Goal: Information Seeking & Learning: Learn about a topic

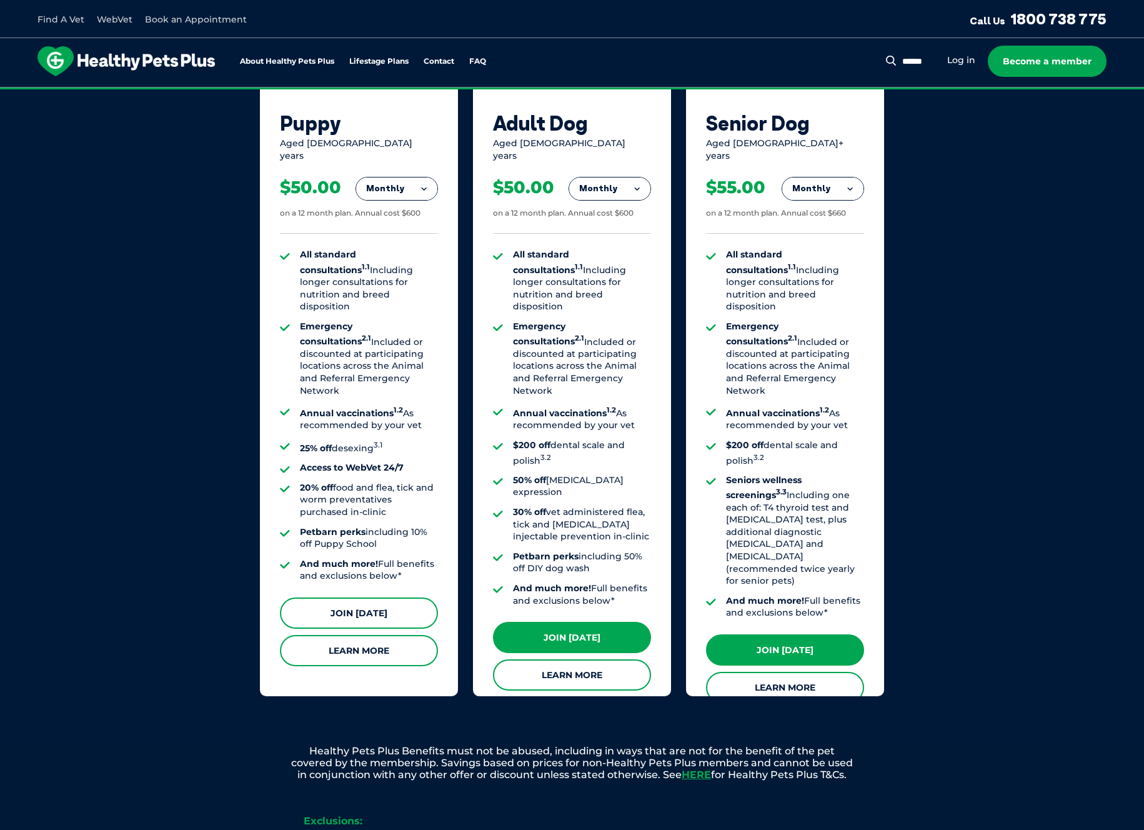
scroll to position [797, 0]
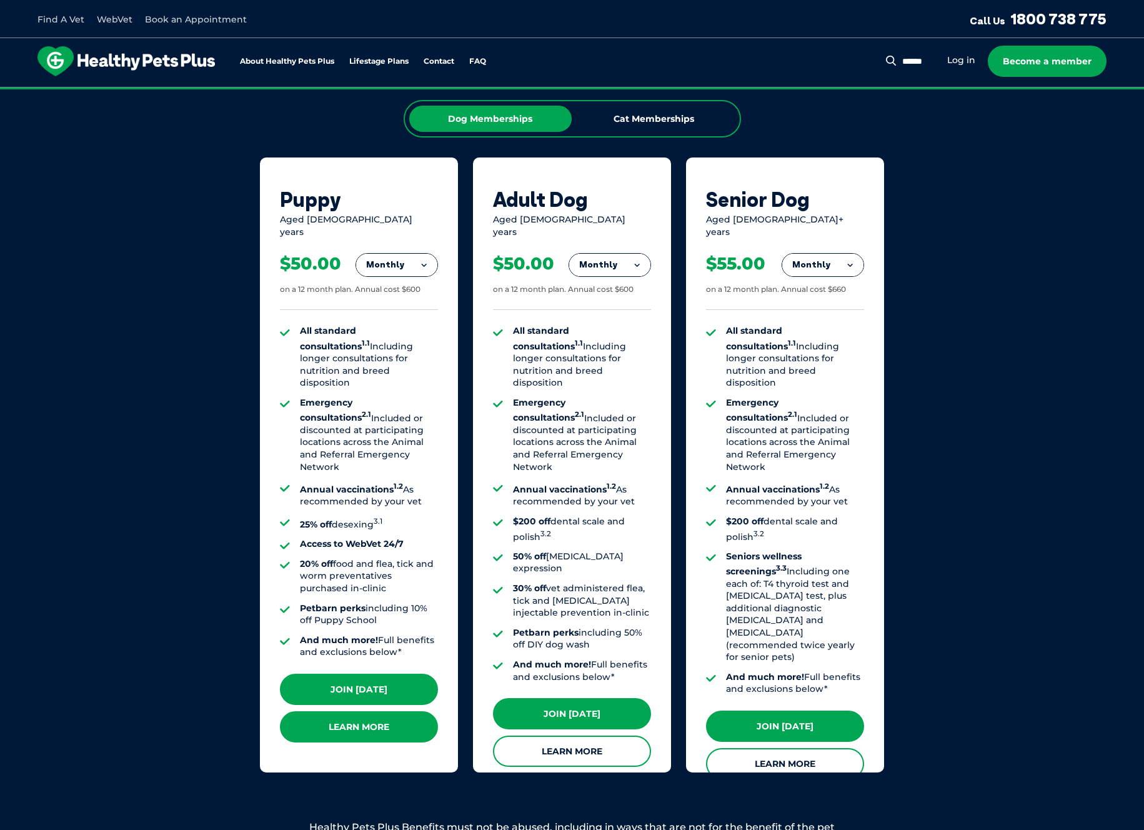
click at [352, 720] on link "Learn More" at bounding box center [359, 726] width 158 height 31
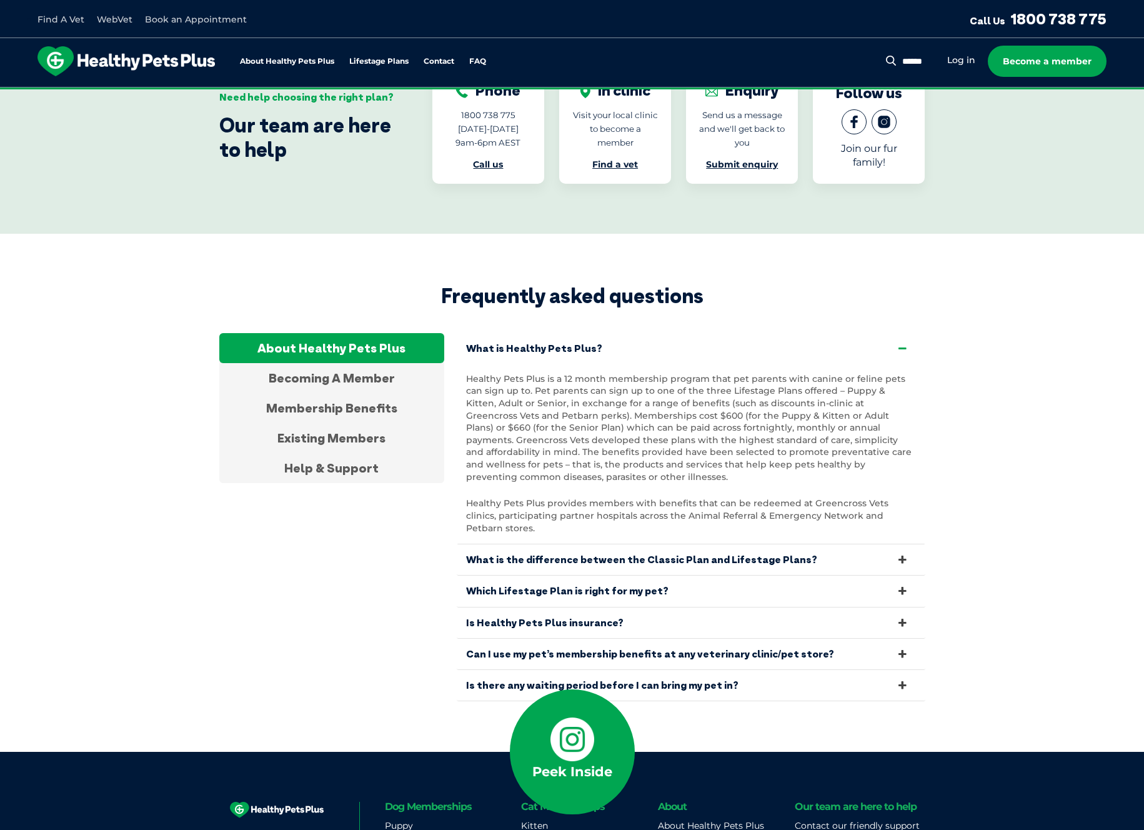
scroll to position [3972, 0]
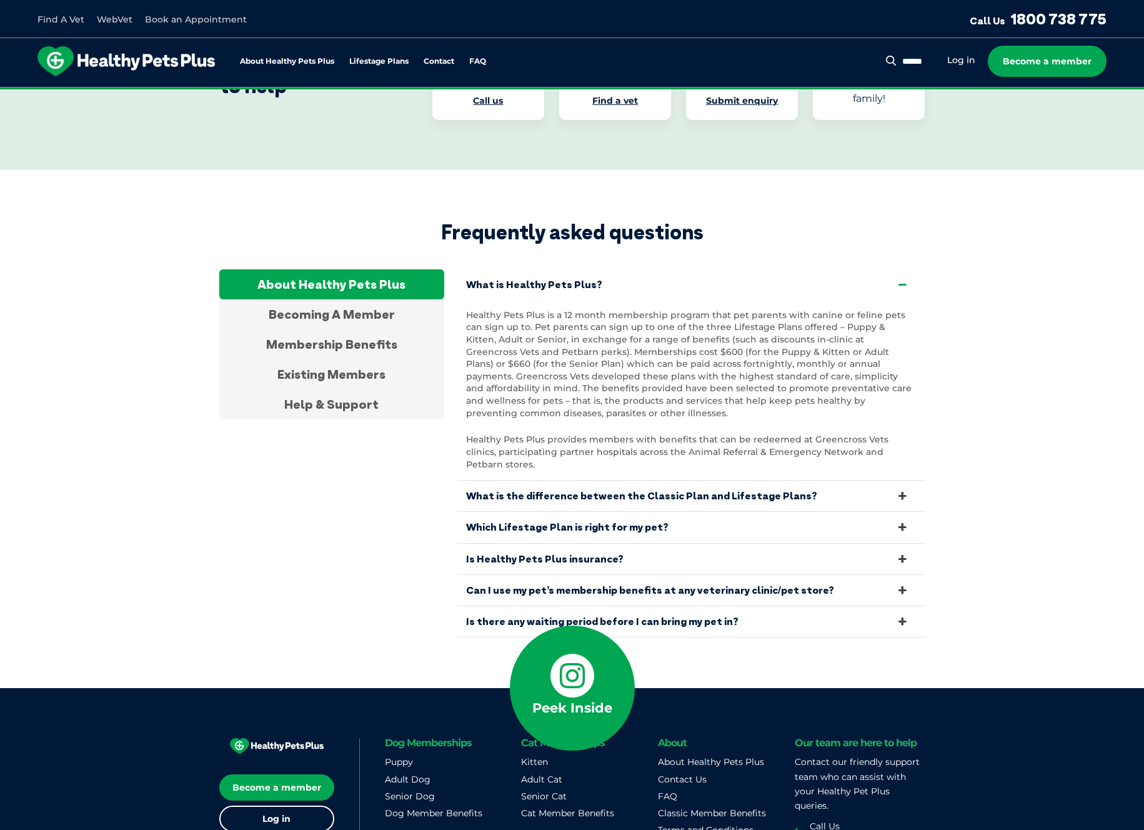
click at [905, 616] on icon at bounding box center [902, 622] width 14 height 12
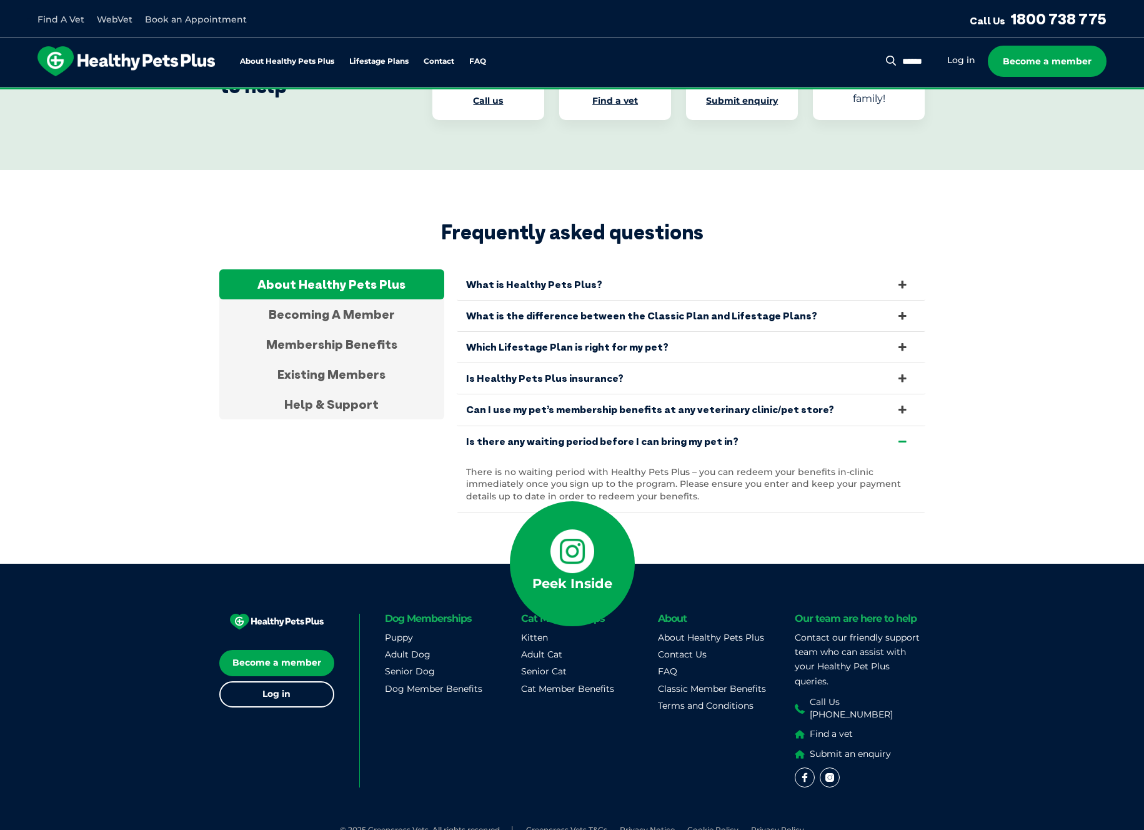
scroll to position [3912, 0]
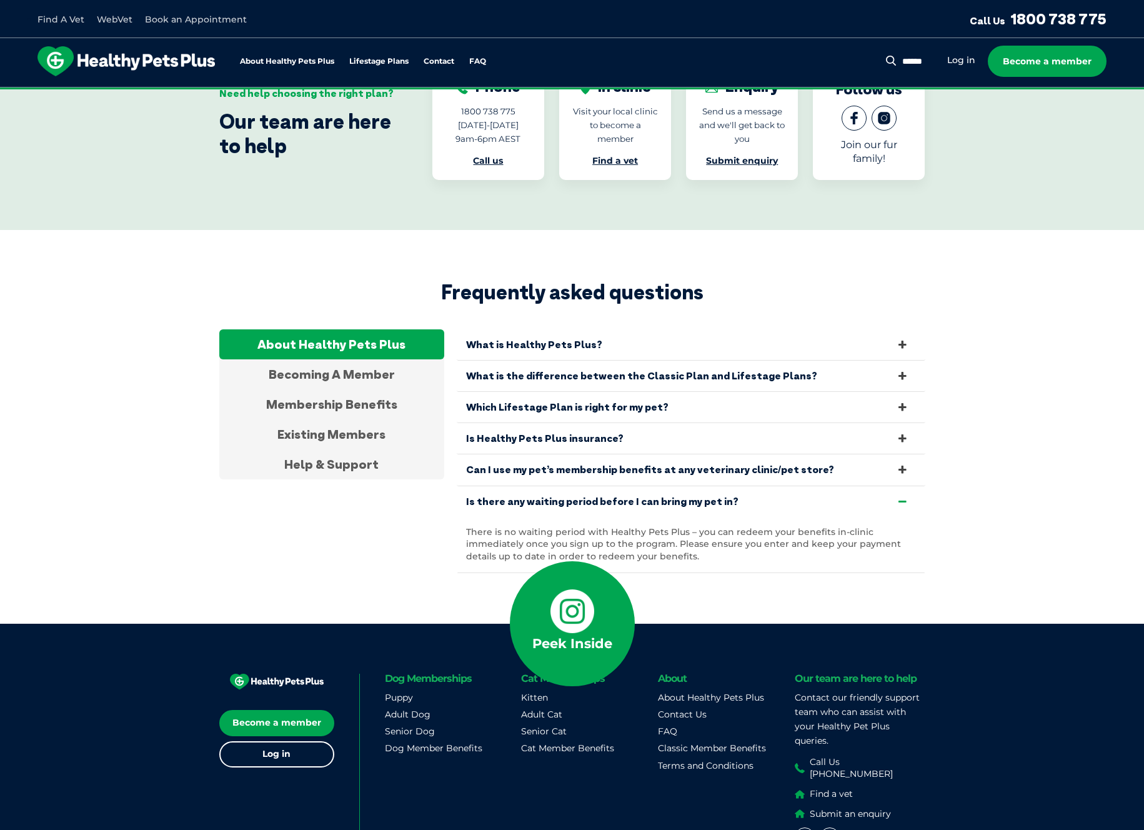
click at [904, 464] on icon at bounding box center [902, 470] width 14 height 12
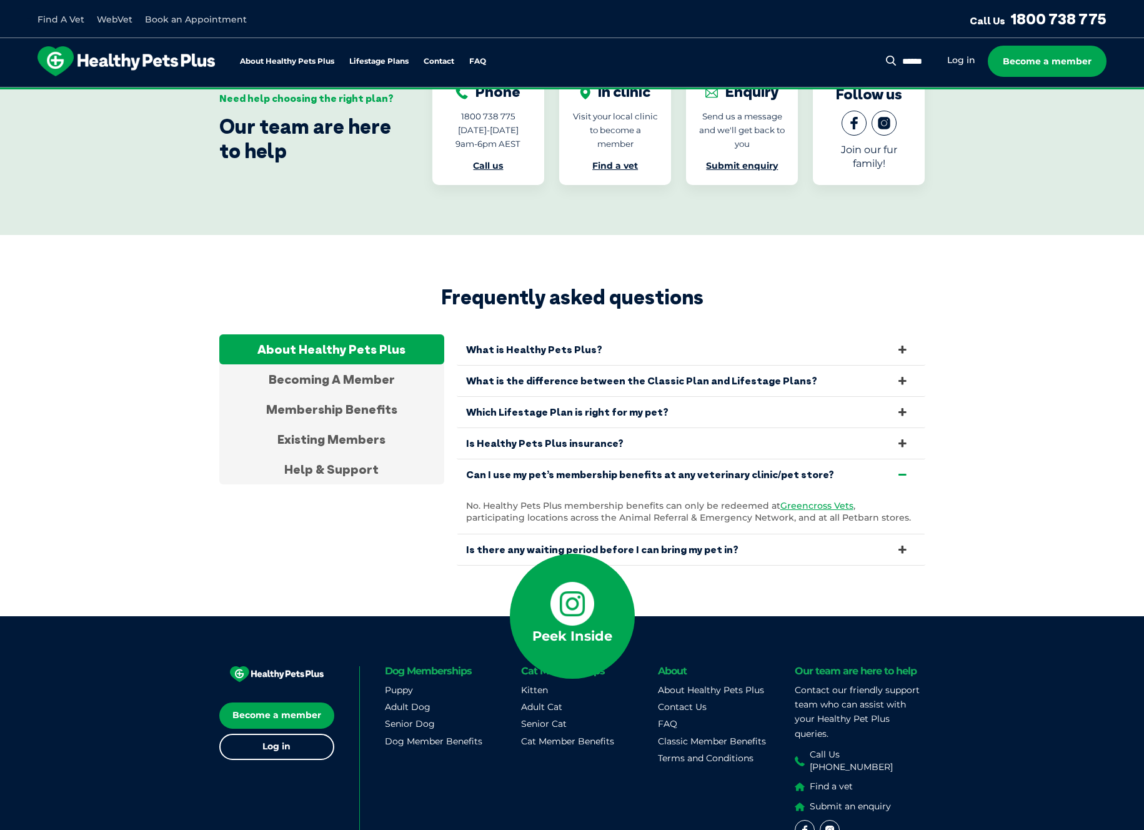
scroll to position [3901, 0]
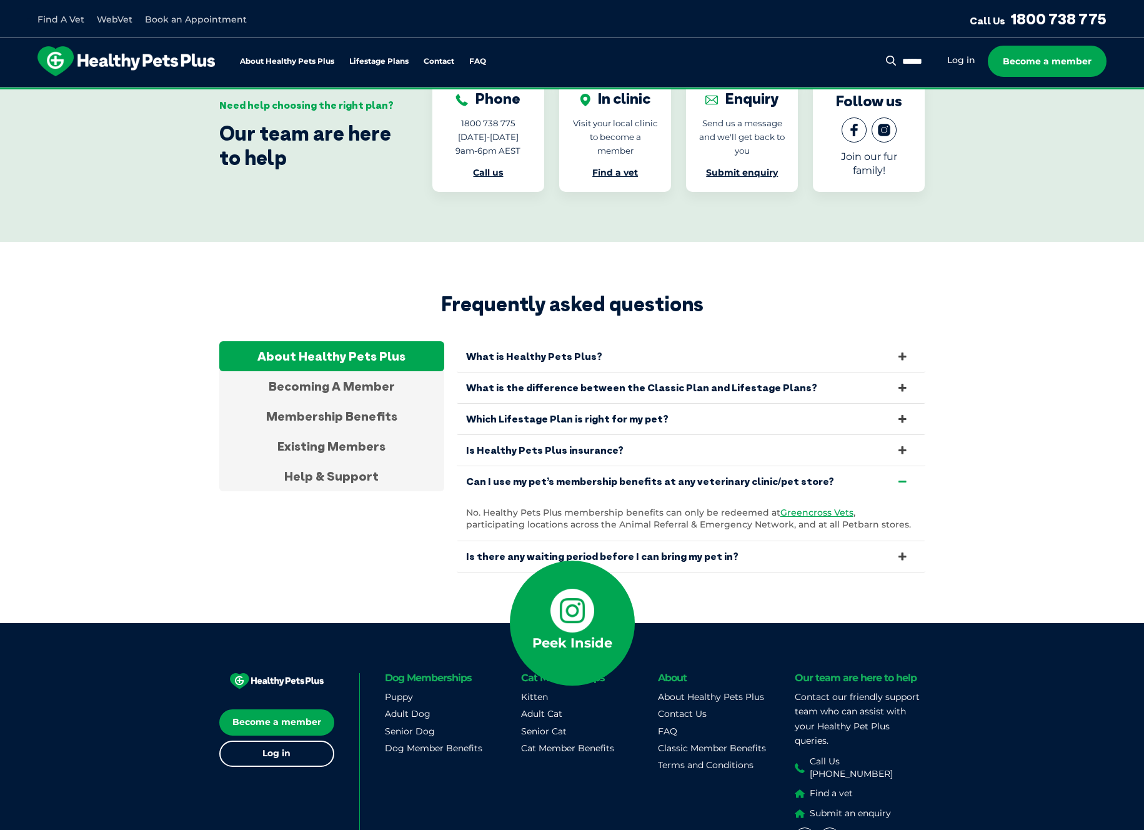
click at [903, 444] on icon at bounding box center [902, 450] width 14 height 12
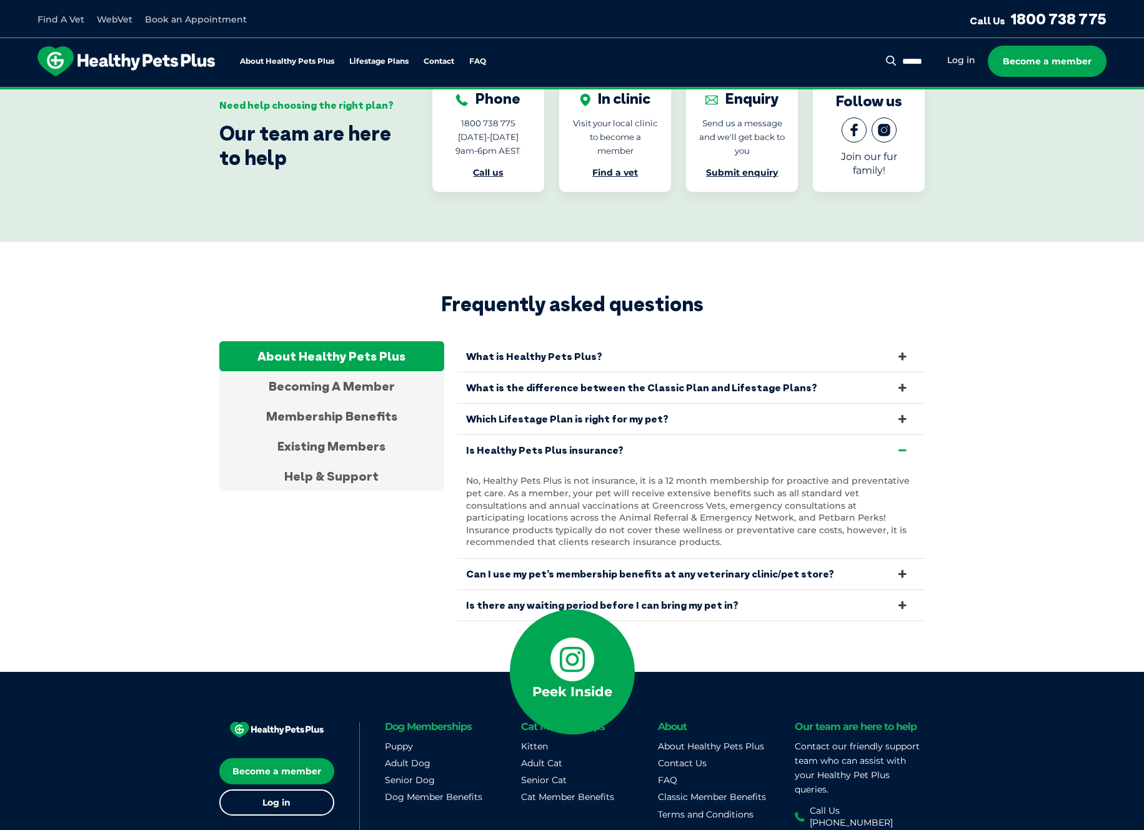
click at [905, 413] on icon at bounding box center [902, 419] width 14 height 12
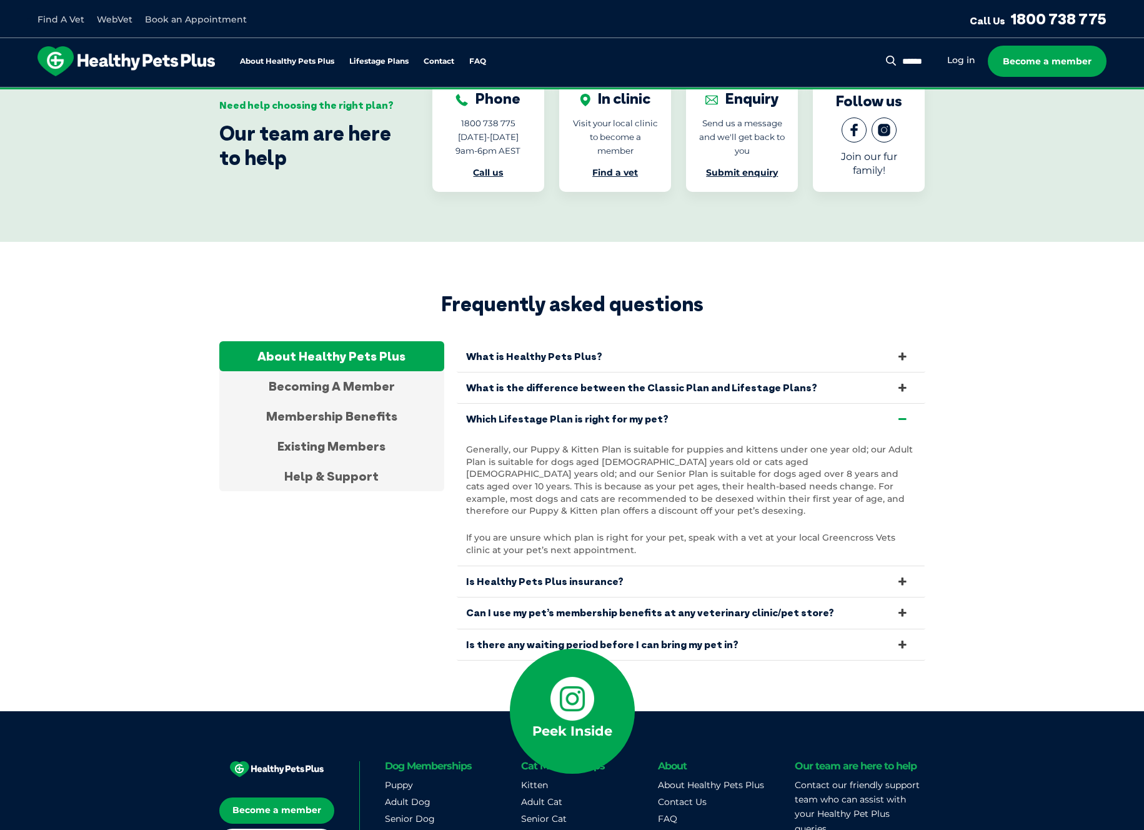
click at [902, 382] on icon at bounding box center [902, 388] width 14 height 12
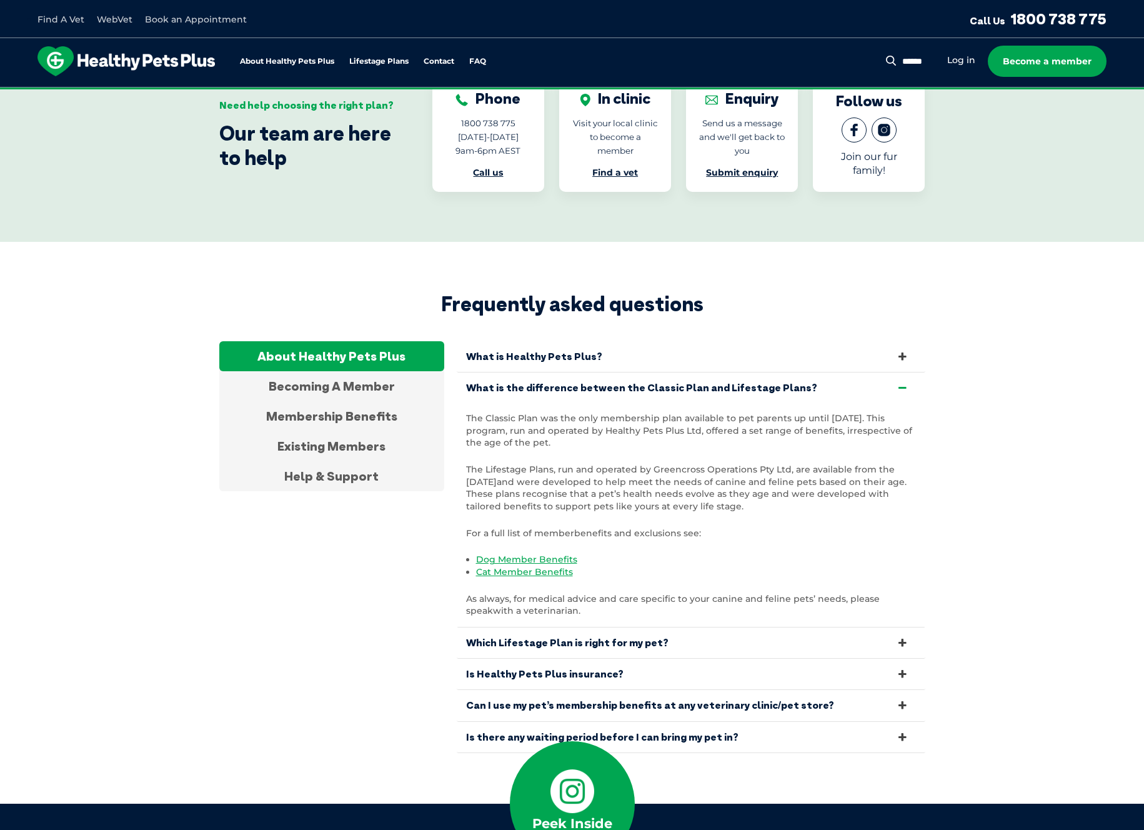
click at [905, 351] on icon at bounding box center [902, 357] width 14 height 12
